Goal: Navigation & Orientation: Find specific page/section

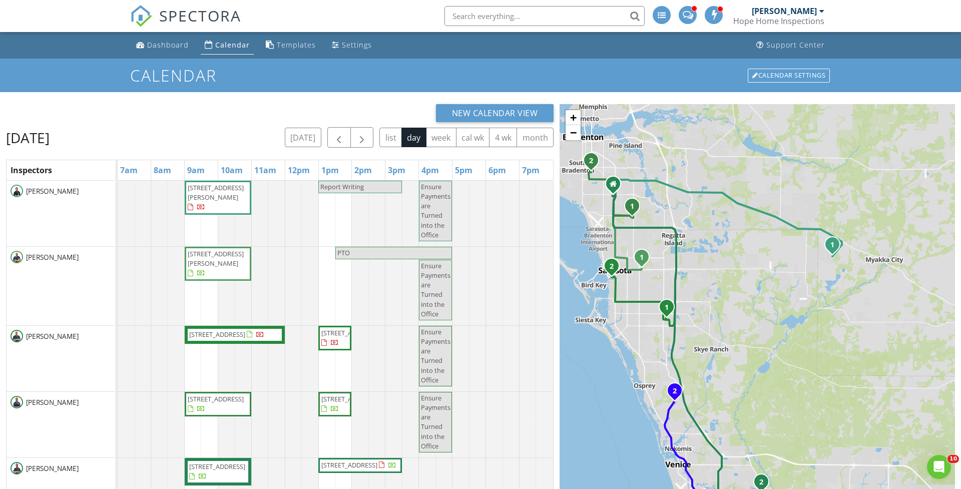
click at [484, 13] on input "text" at bounding box center [544, 16] width 200 height 20
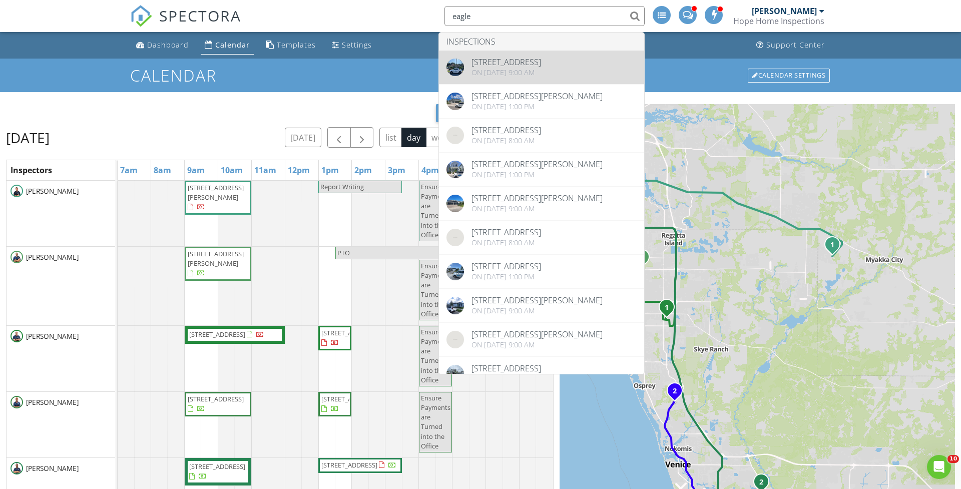
type input "eagle"
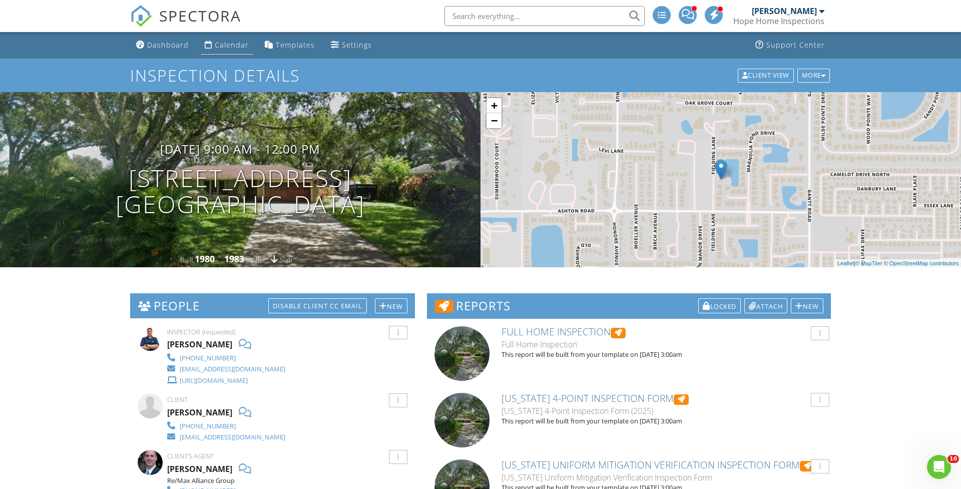
click at [209, 45] on div "Calendar" at bounding box center [209, 45] width 8 height 8
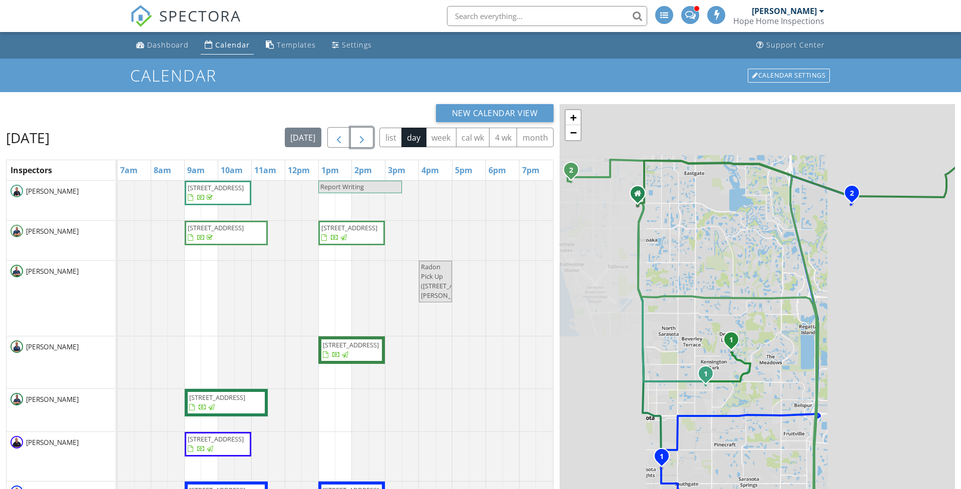
click at [356, 141] on span "button" at bounding box center [362, 138] width 12 height 12
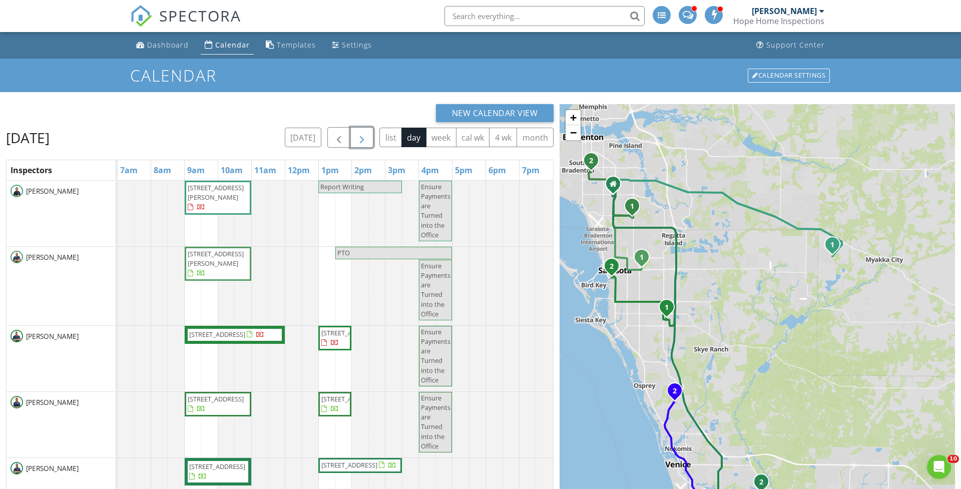
click at [353, 137] on button "button" at bounding box center [362, 137] width 24 height 21
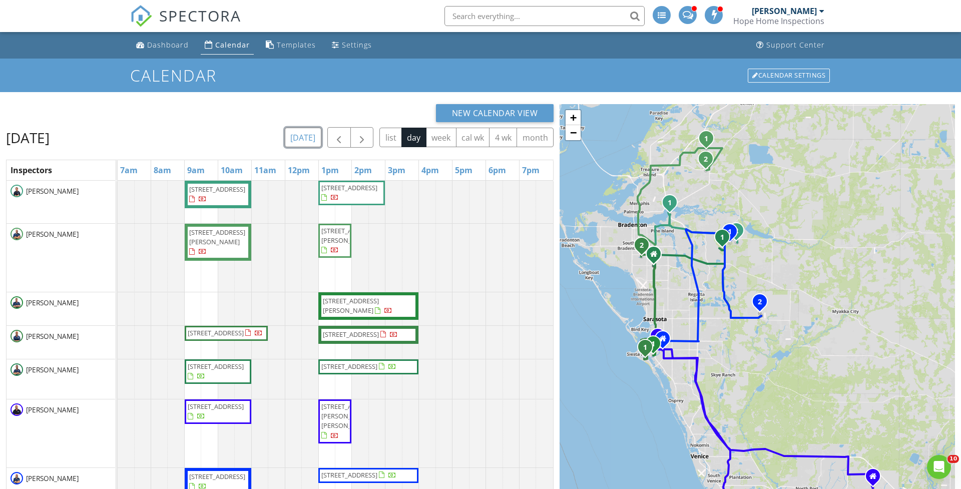
click at [311, 141] on button "today" at bounding box center [303, 138] width 37 height 20
